Goal: Information Seeking & Learning: Learn about a topic

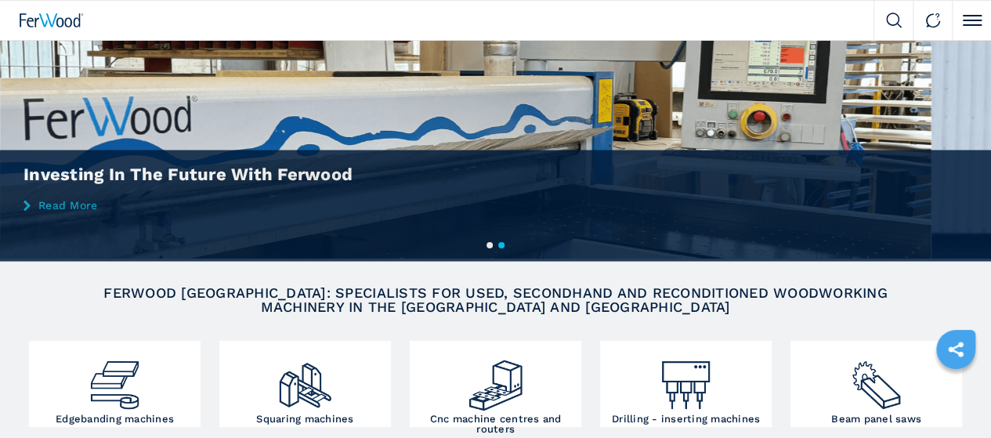
click at [0, 0] on icon at bounding box center [0, 0] width 0 height 0
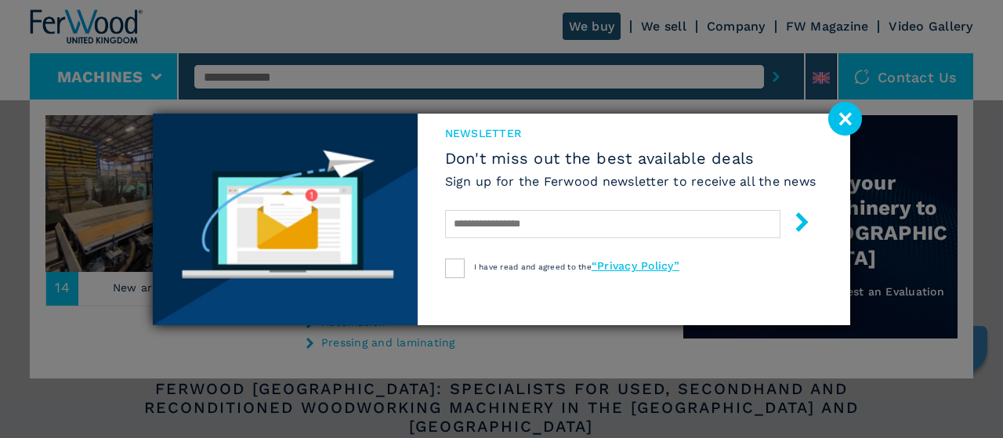
click at [848, 114] on image at bounding box center [845, 119] width 34 height 34
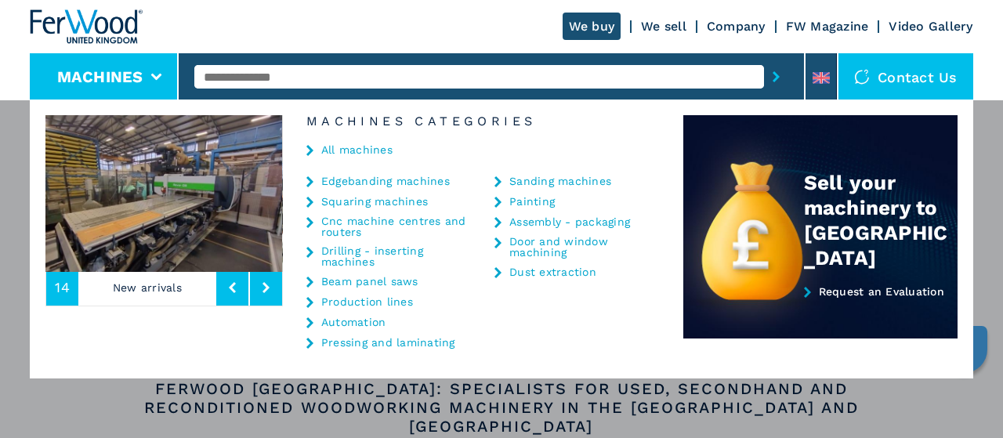
click at [666, 23] on link "We sell" at bounding box center [663, 26] width 45 height 15
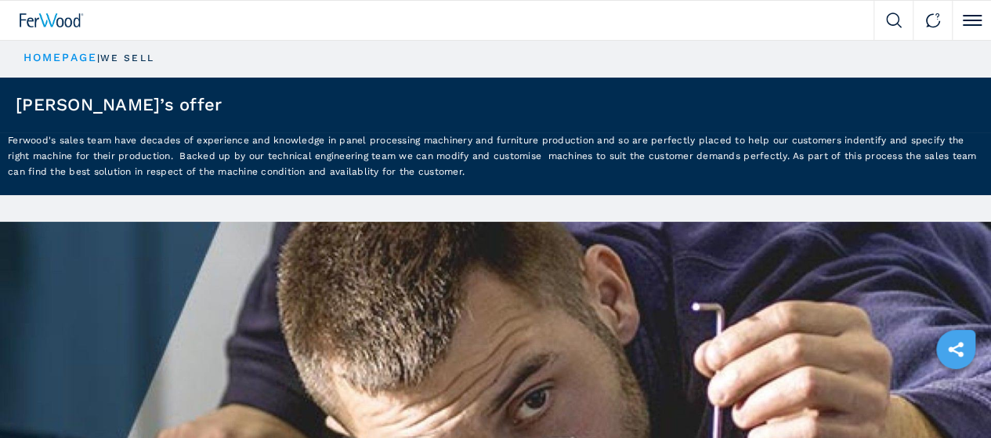
click at [0, 0] on link "We sell" at bounding box center [0, 0] width 0 height 0
click at [0, 0] on icon at bounding box center [0, 0] width 0 height 0
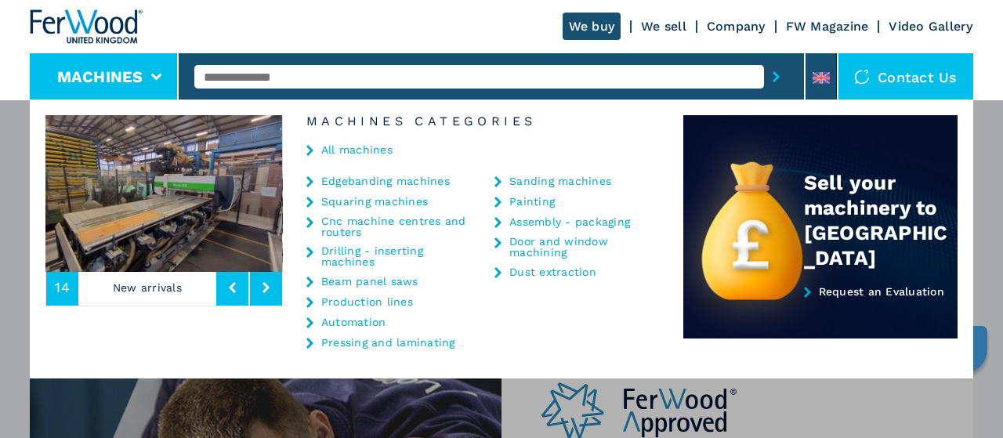
click at [364, 148] on link "All machines" at bounding box center [356, 149] width 71 height 11
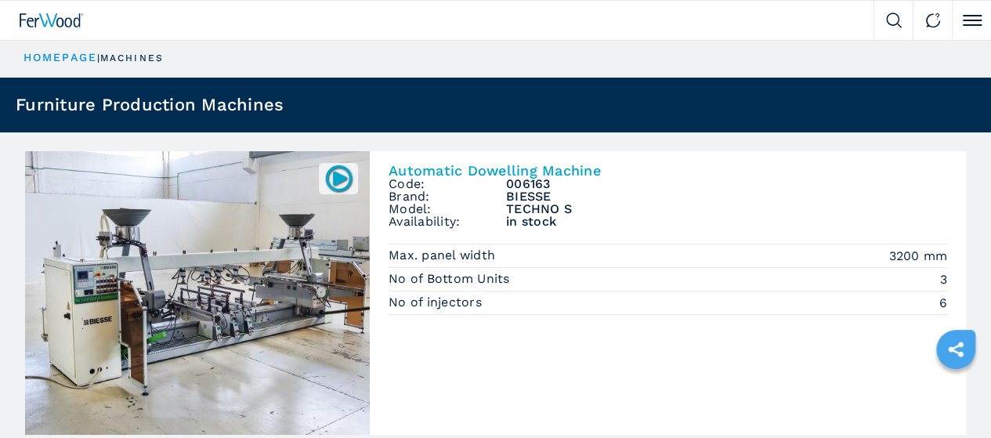
click at [0, 0] on select "**********" at bounding box center [0, 0] width 0 height 0
select select "**********"
click at [0, 0] on select "**********" at bounding box center [0, 0] width 0 height 0
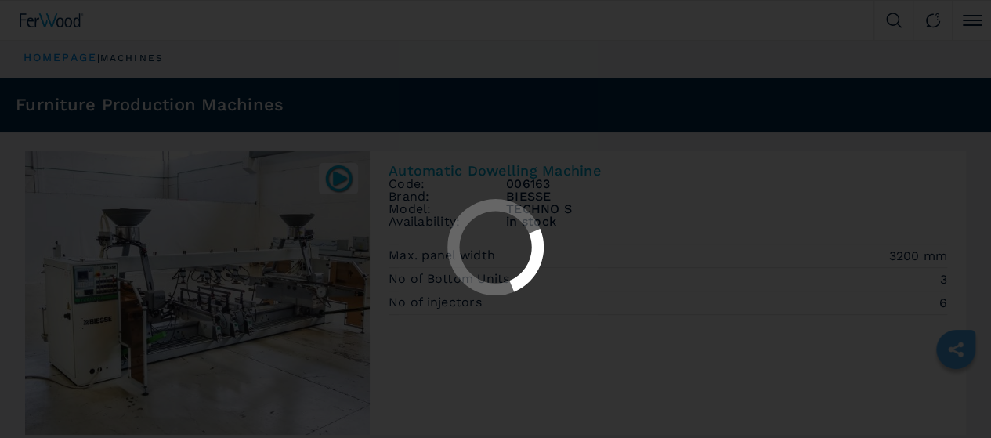
select select "**********"
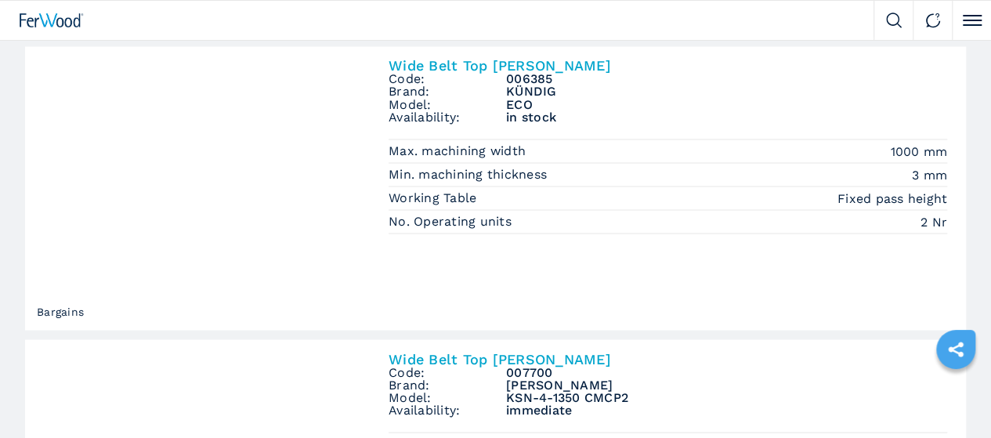
scroll to position [1332, 0]
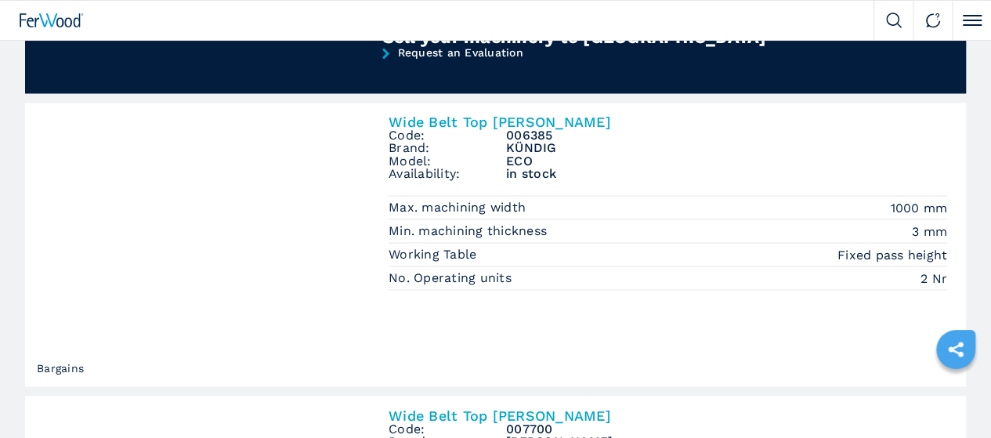
click at [0, 0] on img at bounding box center [0, 0] width 0 height 0
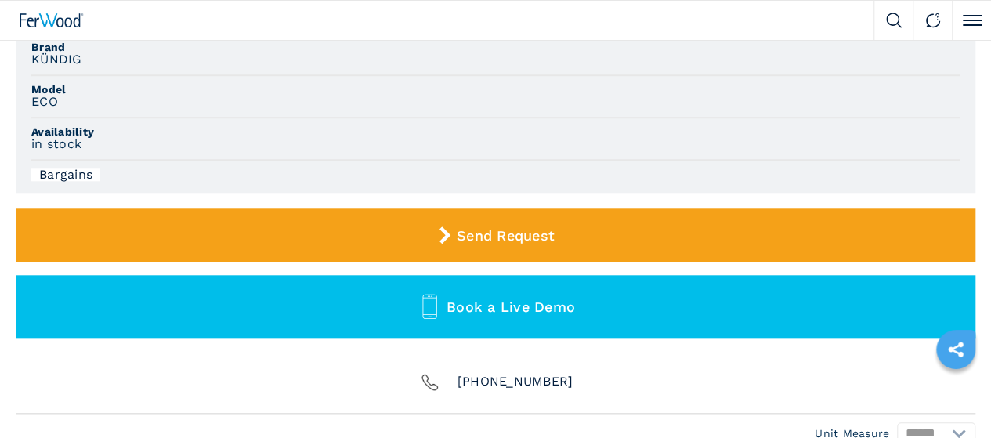
scroll to position [705, 0]
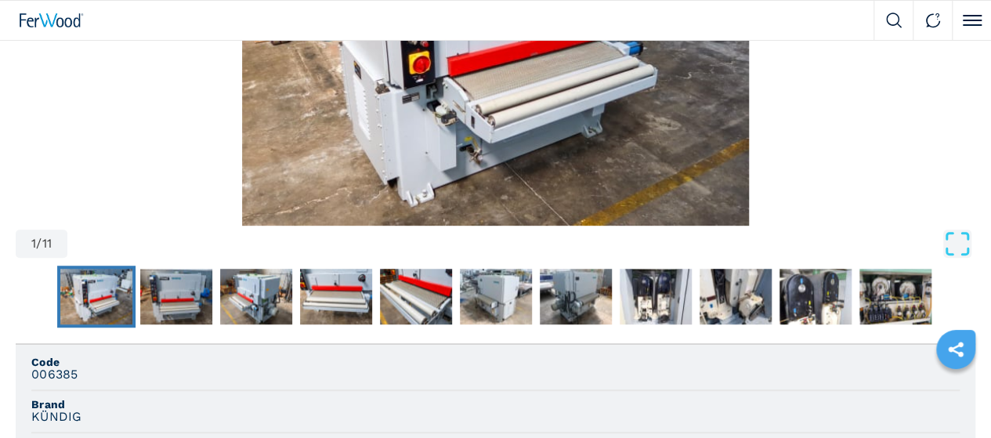
scroll to position [224, 0]
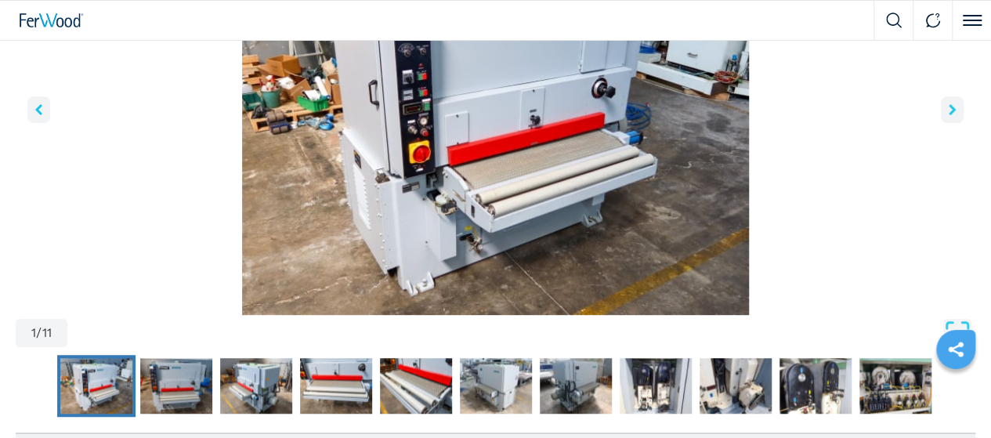
click at [949, 115] on icon "right-button" at bounding box center [952, 109] width 7 height 11
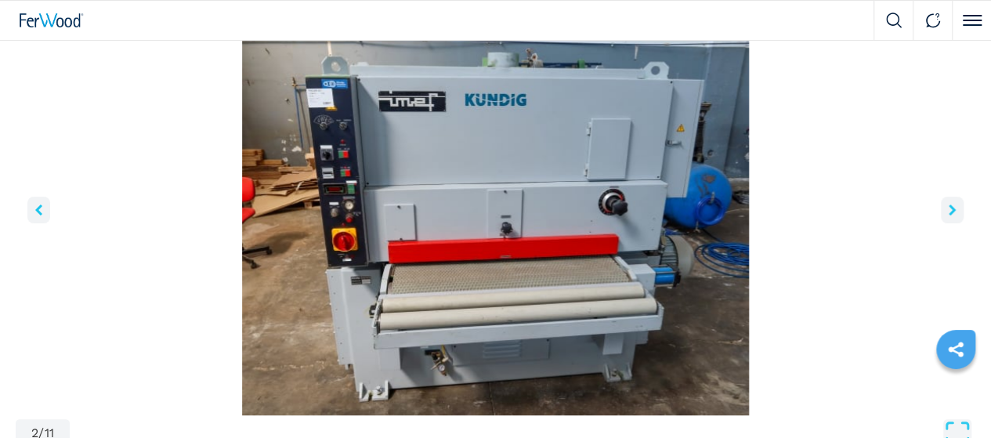
scroll to position [146, 0]
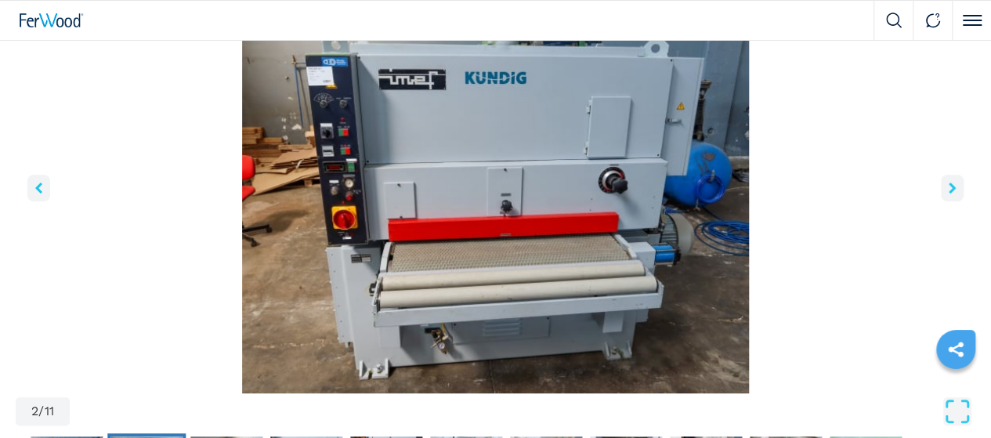
click at [949, 194] on icon "right-button" at bounding box center [952, 188] width 7 height 11
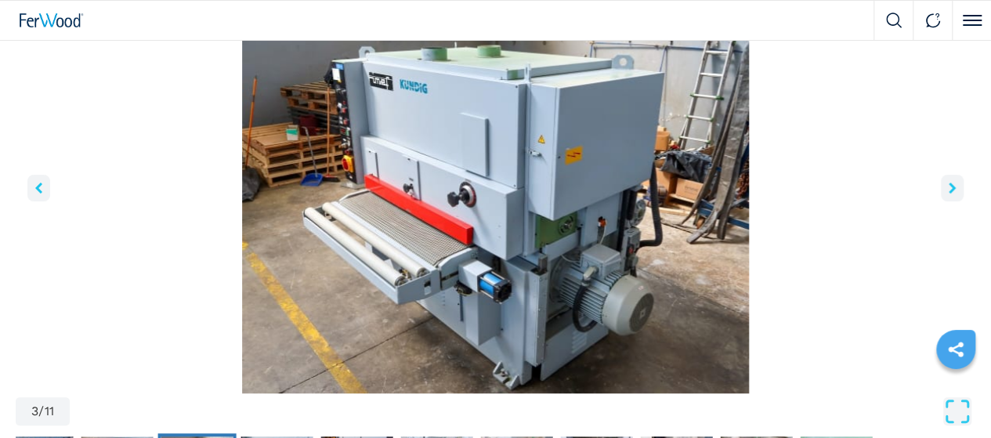
click at [949, 194] on icon "right-button" at bounding box center [952, 188] width 7 height 11
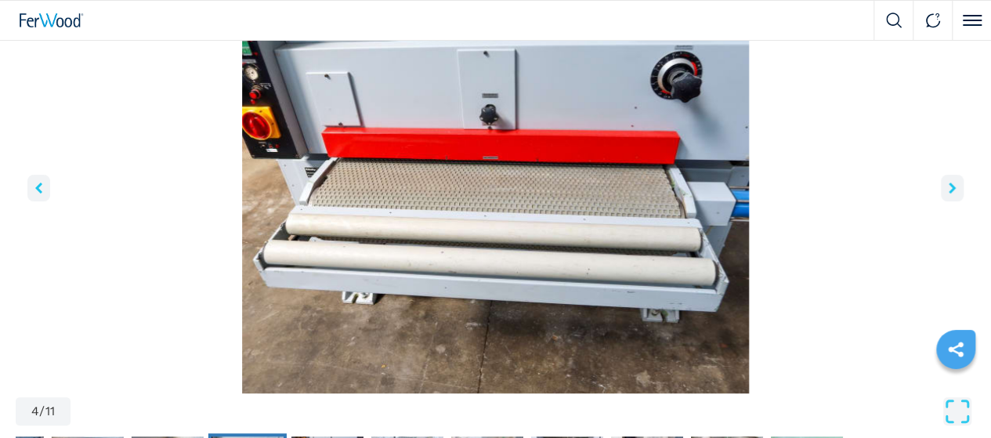
click at [949, 194] on icon "right-button" at bounding box center [952, 188] width 7 height 11
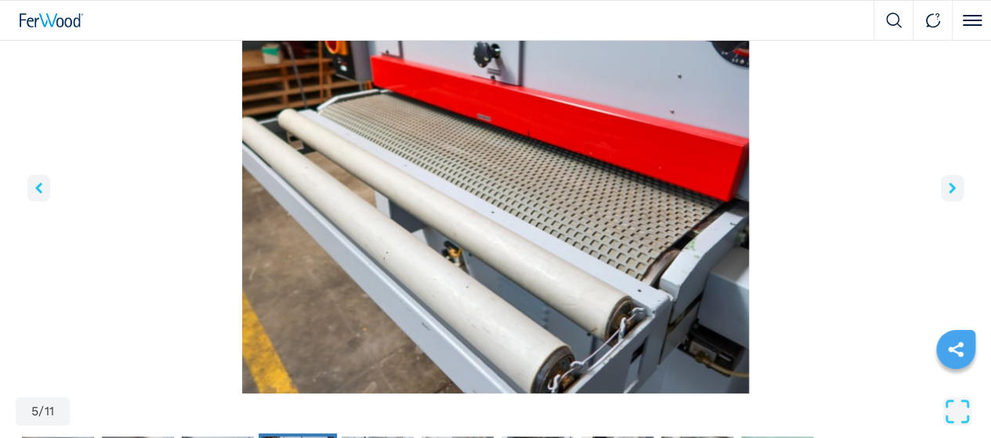
click at [949, 194] on icon "right-button" at bounding box center [952, 188] width 7 height 11
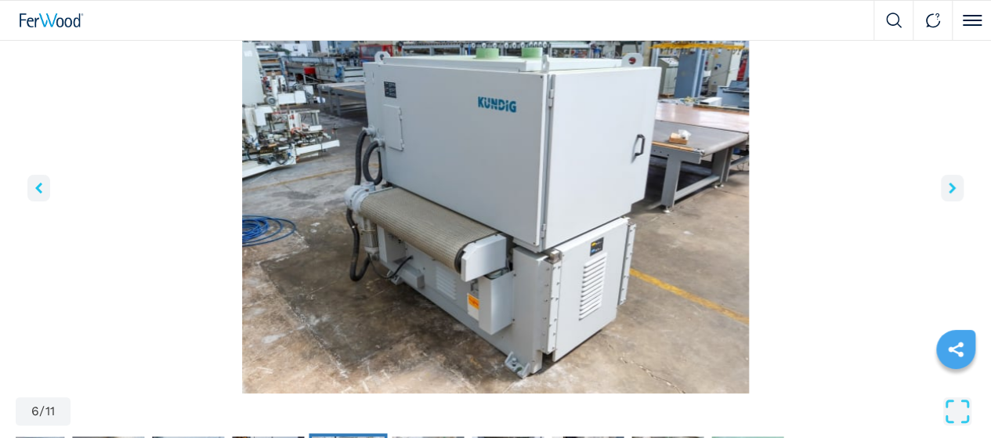
click at [949, 194] on icon "right-button" at bounding box center [952, 188] width 7 height 11
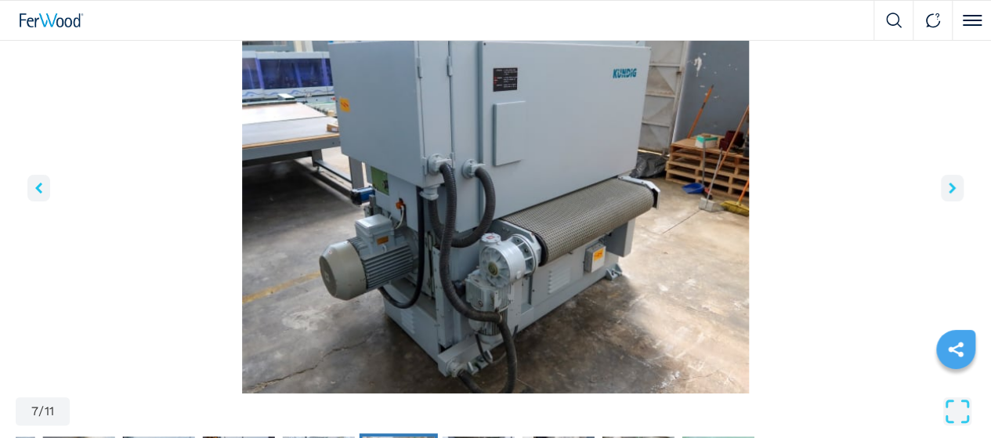
click at [949, 194] on icon "right-button" at bounding box center [952, 188] width 7 height 11
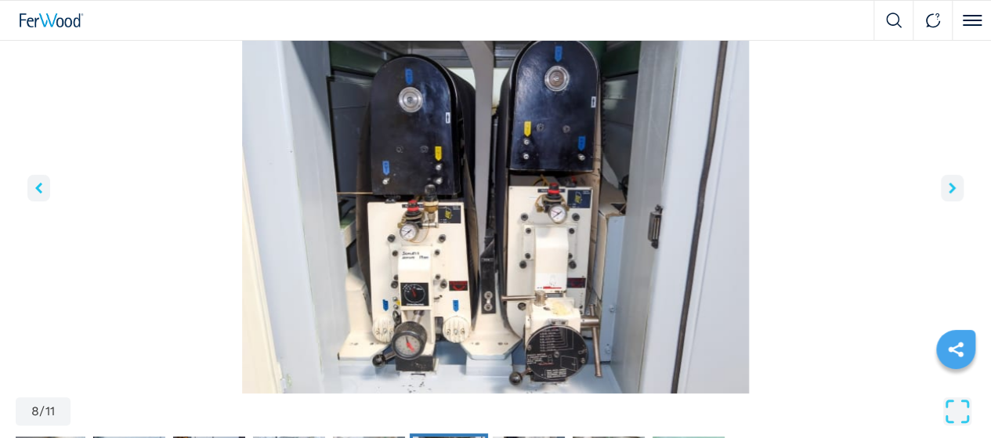
click at [949, 194] on icon "right-button" at bounding box center [952, 188] width 7 height 11
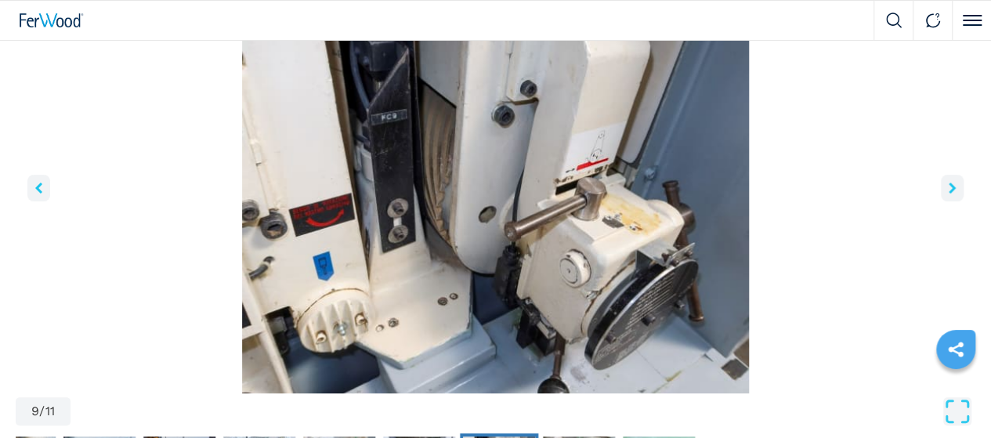
click at [949, 194] on icon "right-button" at bounding box center [952, 188] width 7 height 11
